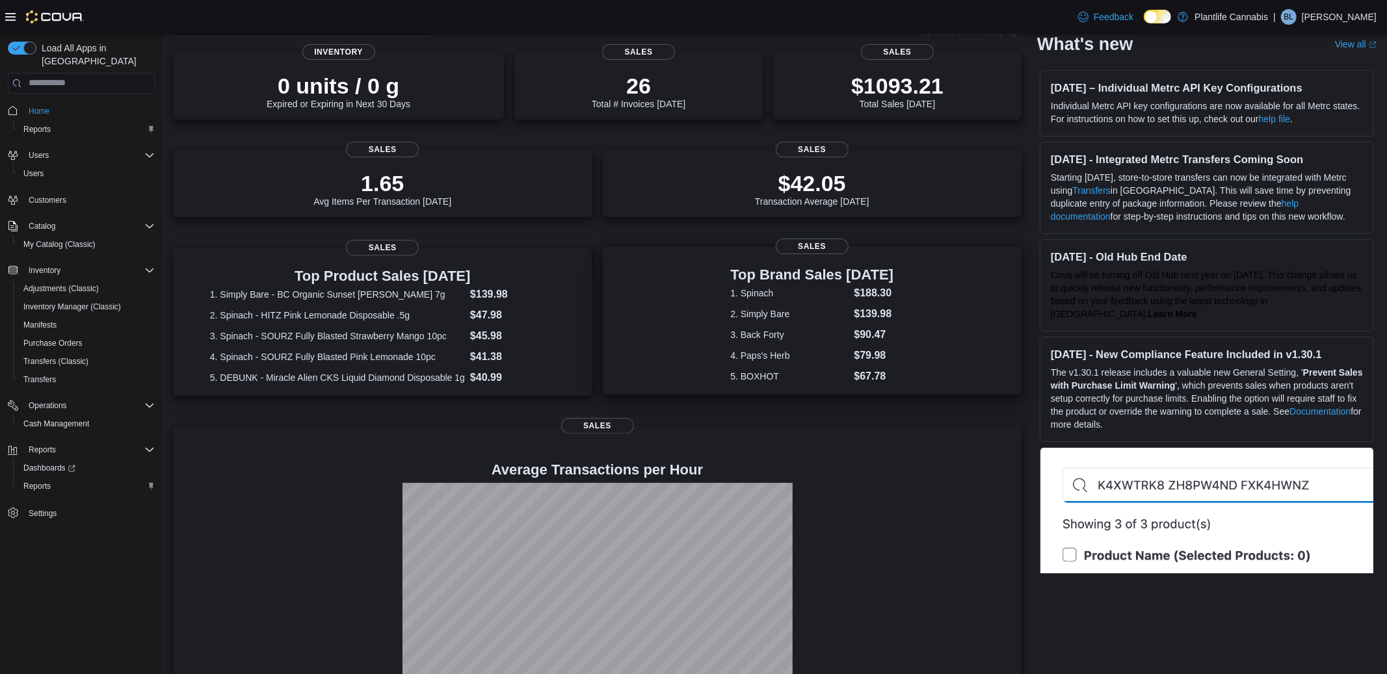
scroll to position [117, 0]
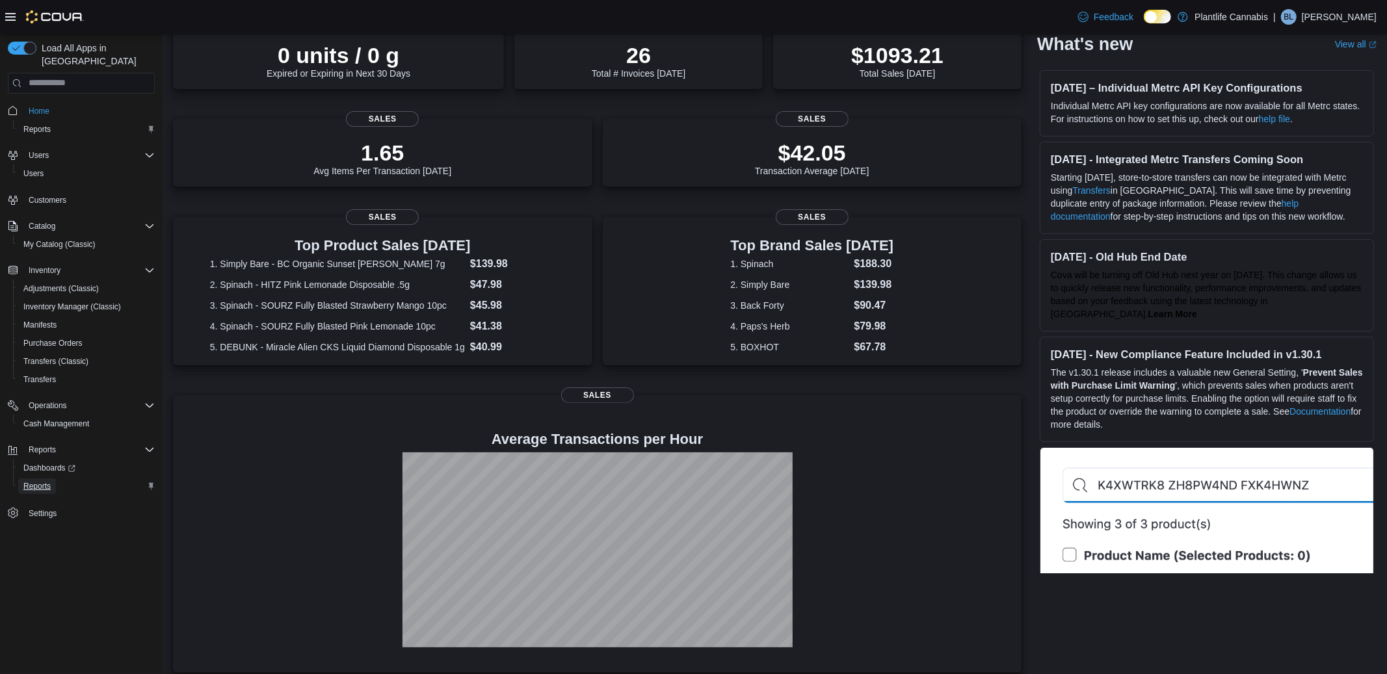
click at [38, 481] on span "Reports" at bounding box center [36, 486] width 27 height 10
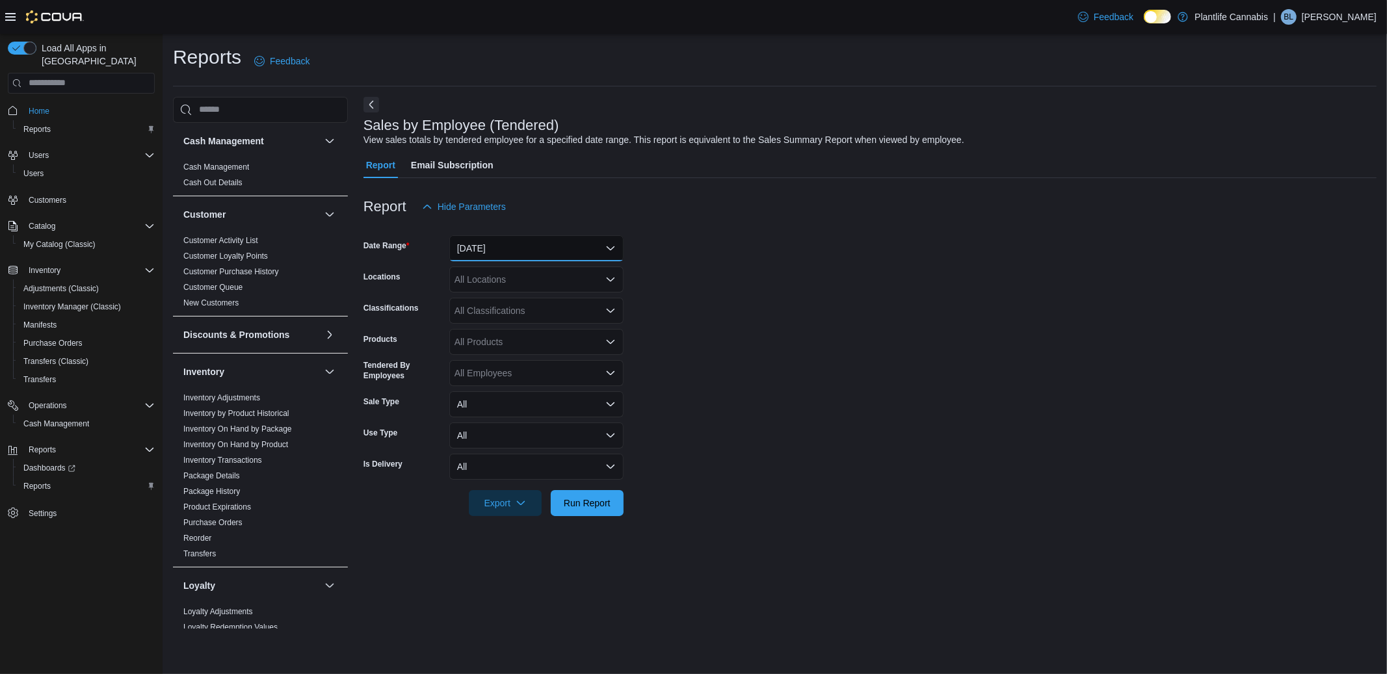
click at [501, 246] on button "[DATE]" at bounding box center [536, 248] width 174 height 26
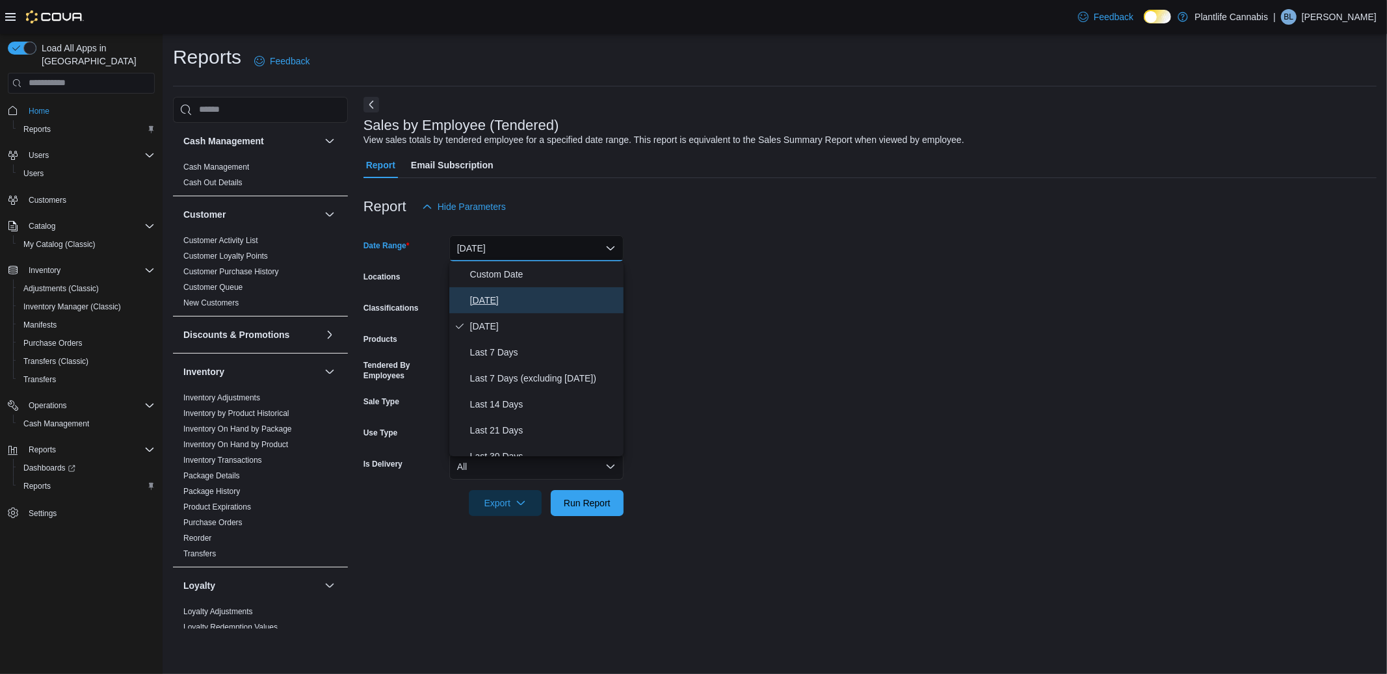
click at [483, 298] on span "[DATE]" at bounding box center [544, 301] width 148 height 16
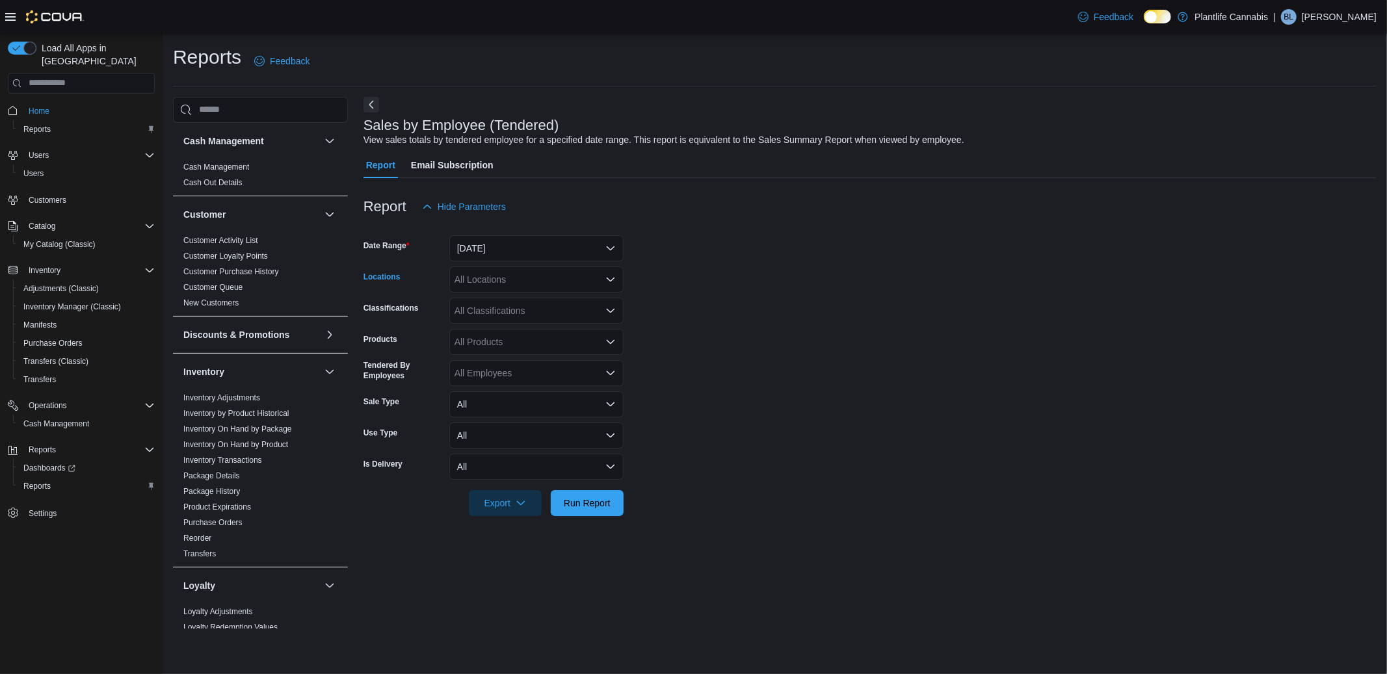
click at [492, 277] on div "All Locations" at bounding box center [536, 280] width 174 height 26
type input "***"
click at [518, 300] on span "[GEOGRAPHIC_DATA]" at bounding box center [531, 301] width 95 height 13
click at [700, 339] on form "Date Range [DATE] Locations [GEOGRAPHIC_DATA] - University District Classificat…" at bounding box center [869, 368] width 1013 height 296
click at [605, 503] on span "Run Report" at bounding box center [587, 502] width 47 height 13
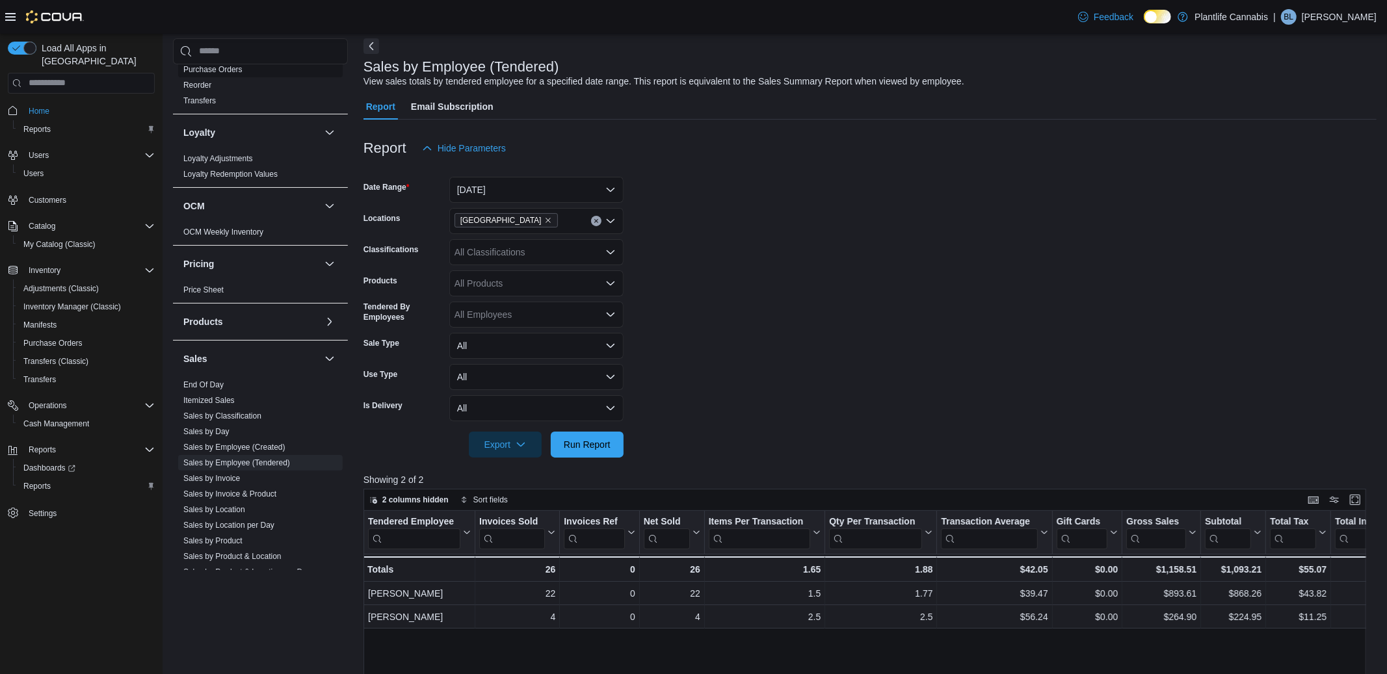
scroll to position [397, 0]
